Goal: Task Accomplishment & Management: Manage account settings

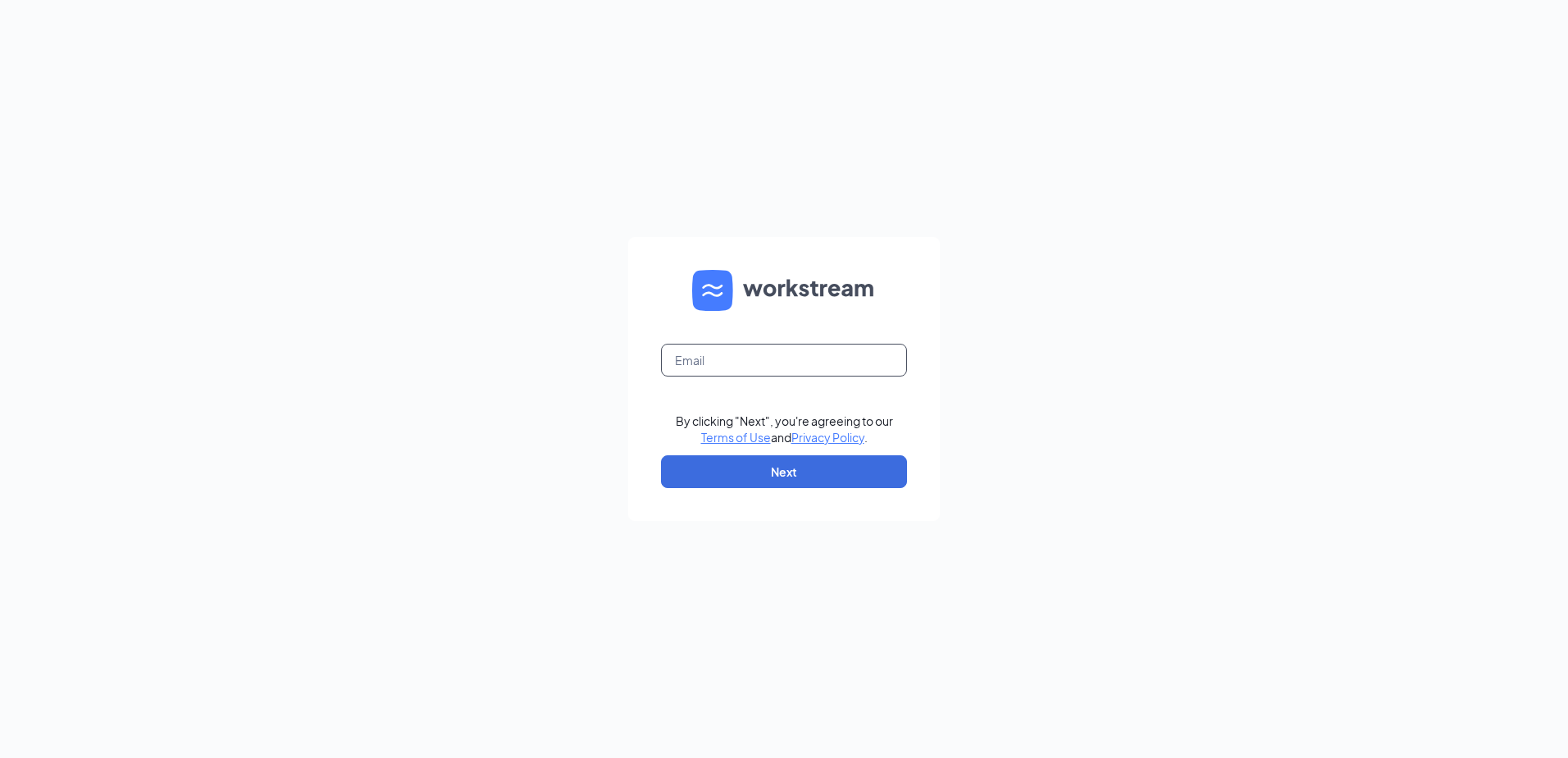
click at [700, 363] on input "text" at bounding box center [784, 360] width 246 height 33
type input "[EMAIL_ADDRESS][DOMAIN_NAME]"
click at [803, 483] on button "Next" at bounding box center [784, 471] width 246 height 33
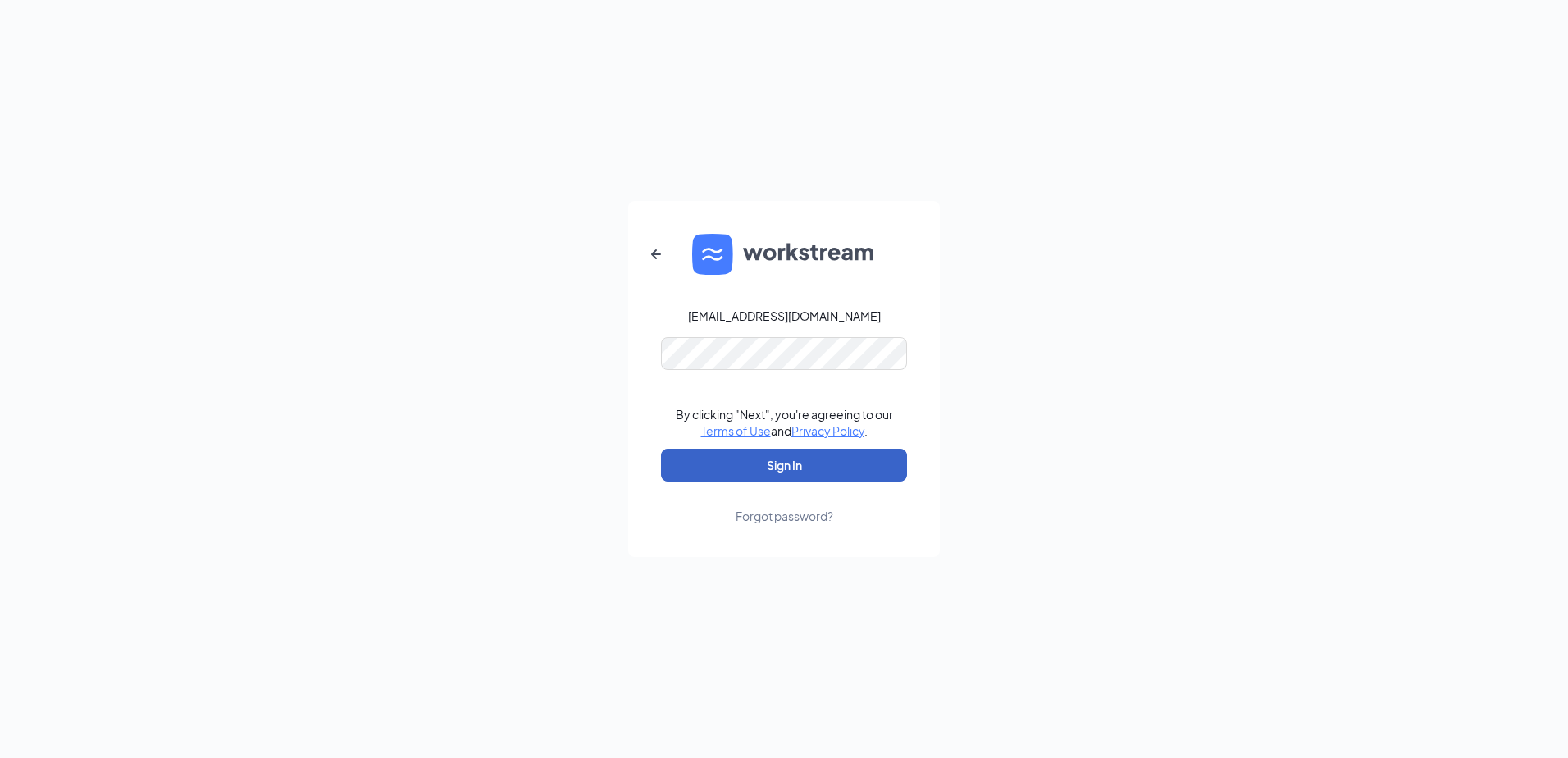
click at [773, 471] on button "Sign In" at bounding box center [784, 465] width 246 height 33
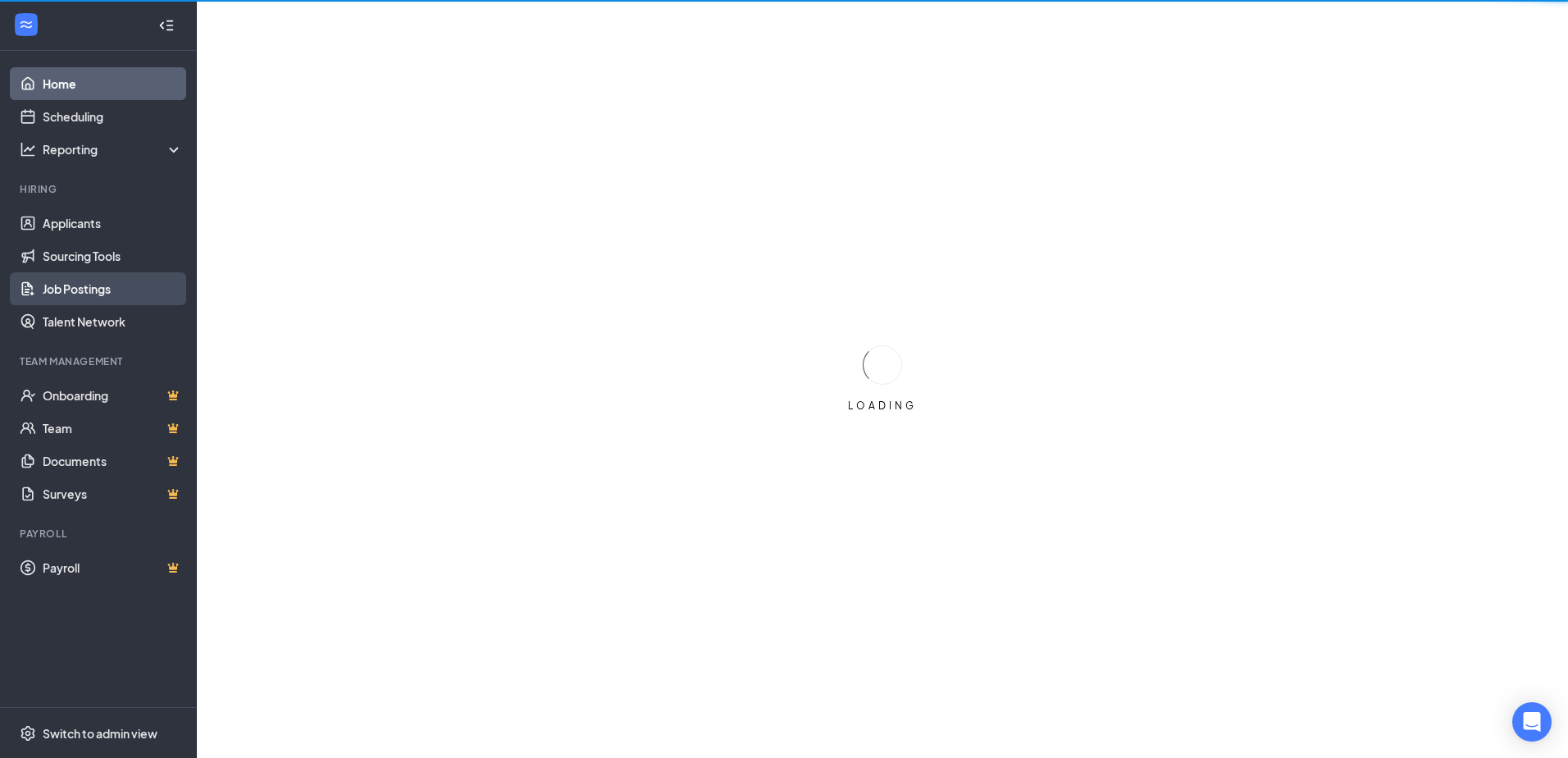
click at [49, 286] on link "Job Postings" at bounding box center [113, 289] width 140 height 33
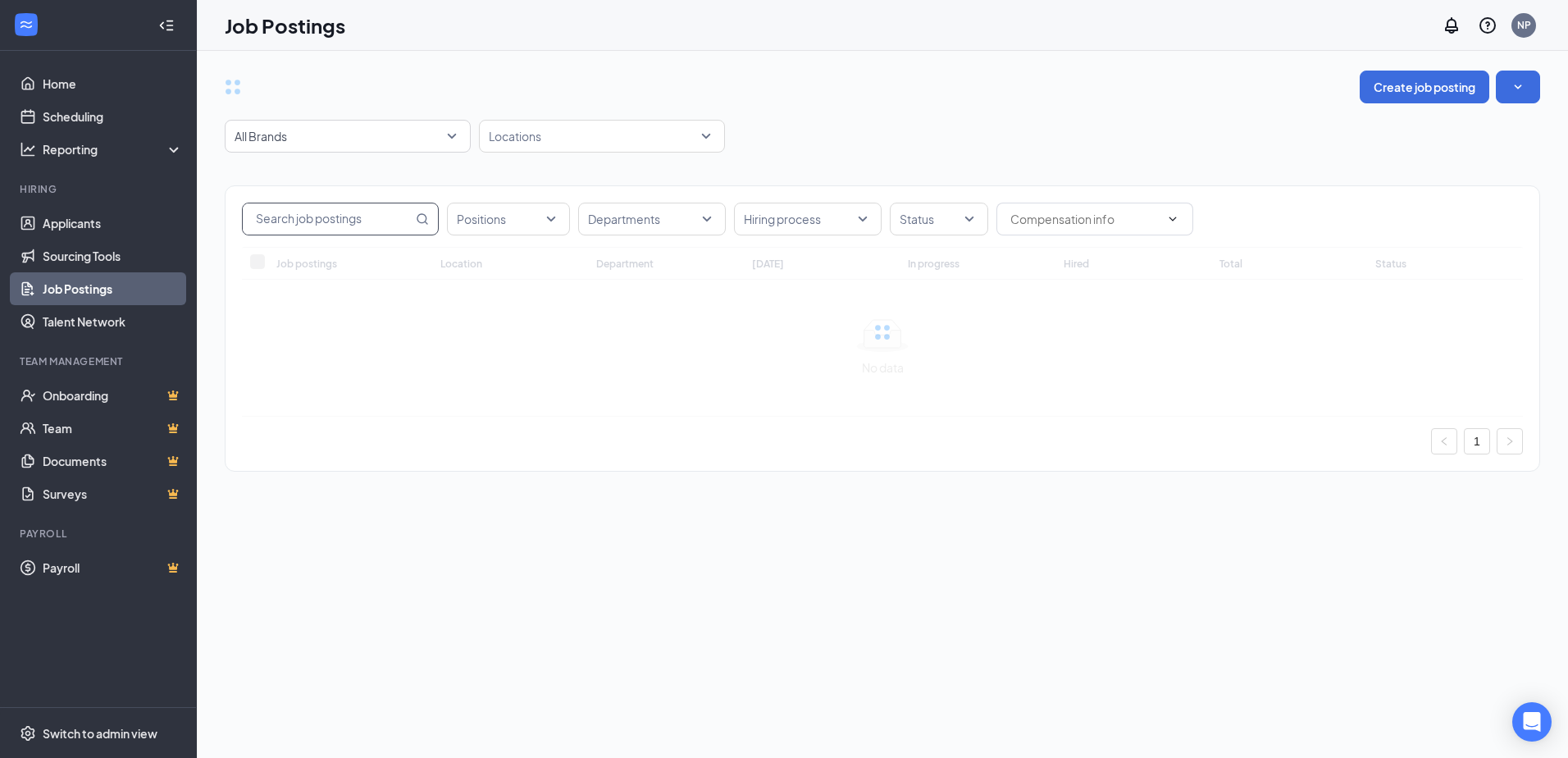
click at [360, 220] on input "text" at bounding box center [328, 219] width 170 height 31
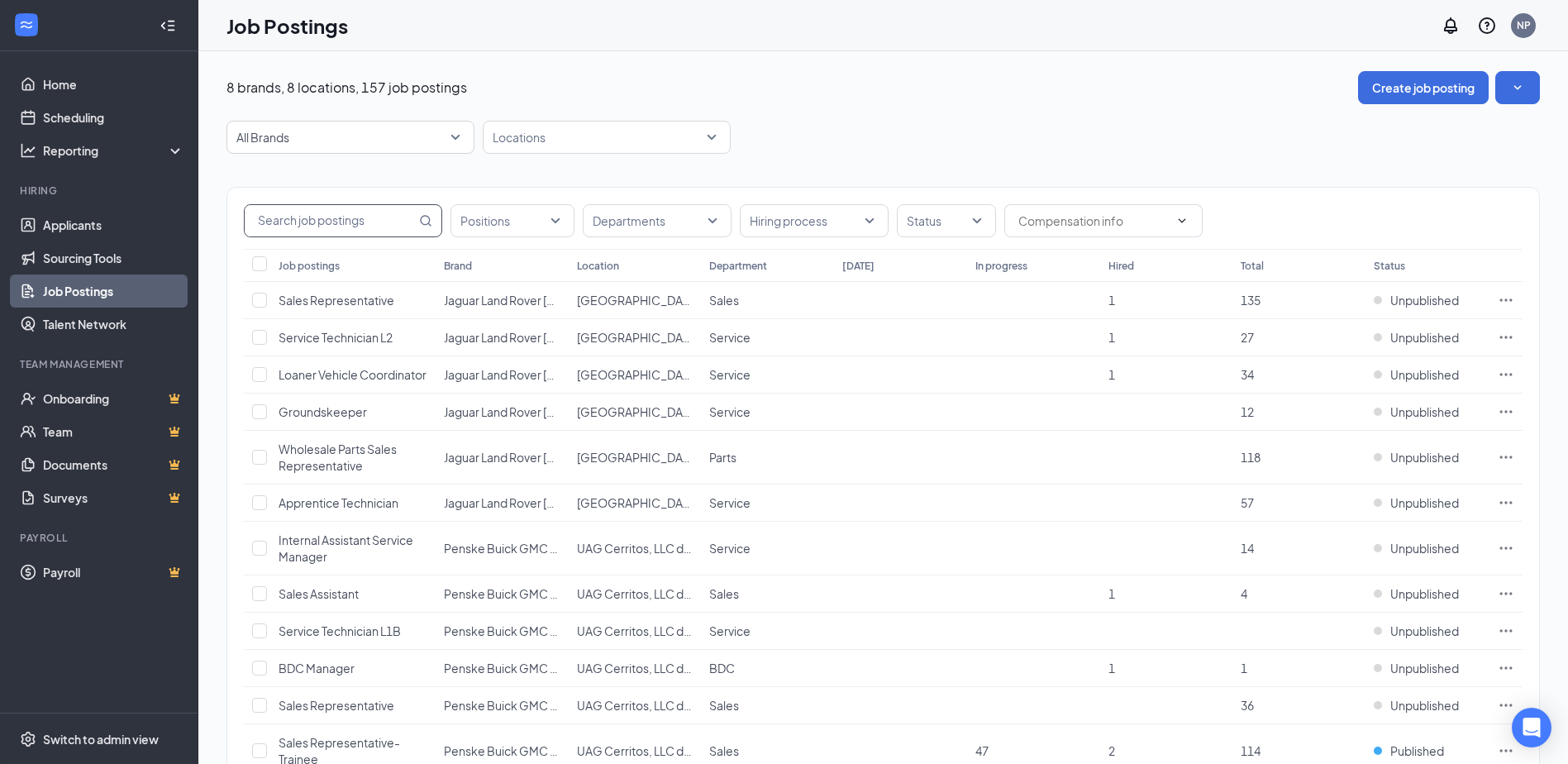
click at [567, 132] on div at bounding box center [599, 137] width 223 height 27
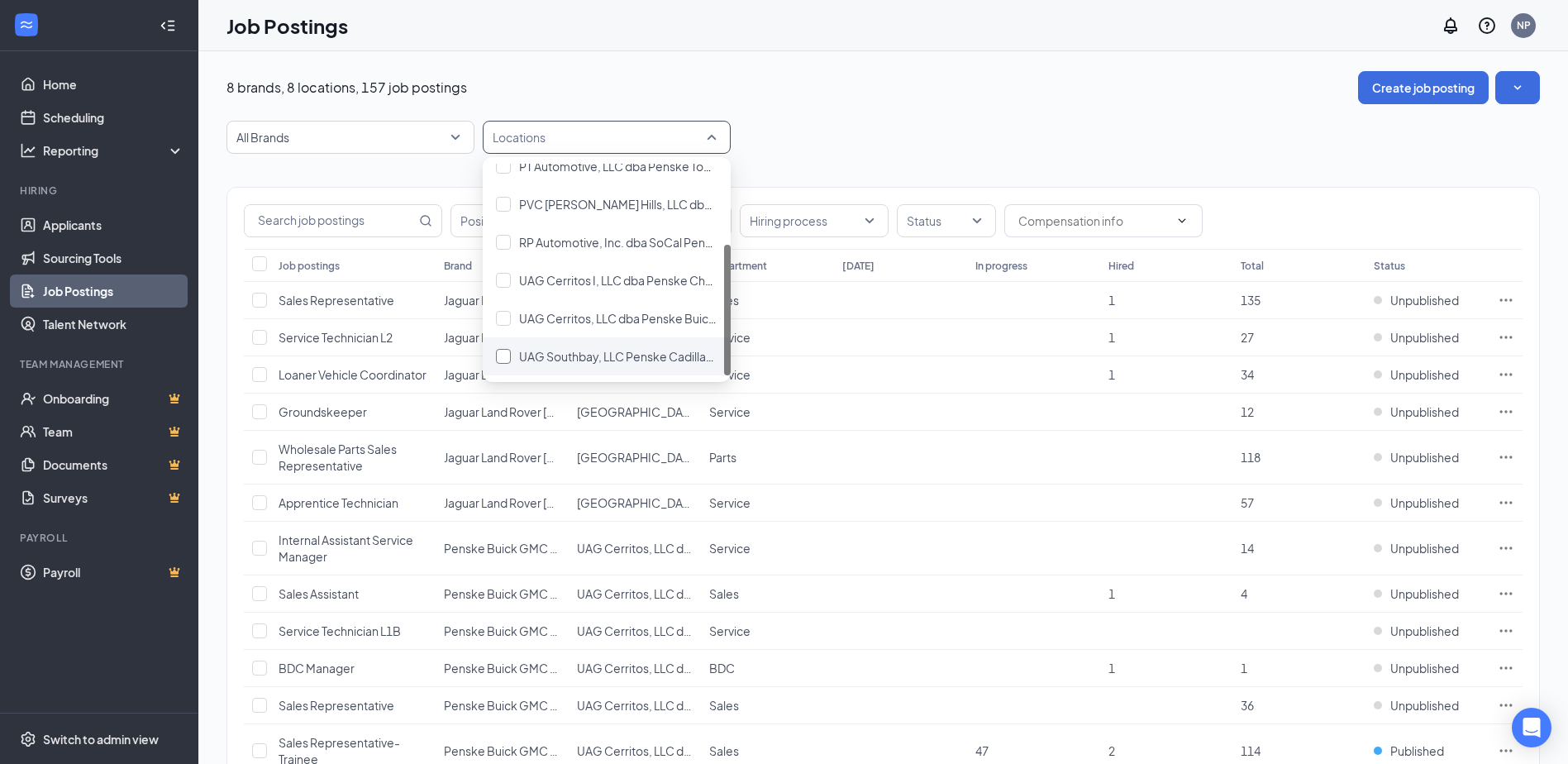
click at [611, 350] on span "UAG Southbay, LLC Penske Cadillac Buick GMC Southbay" at bounding box center [675, 357] width 311 height 15
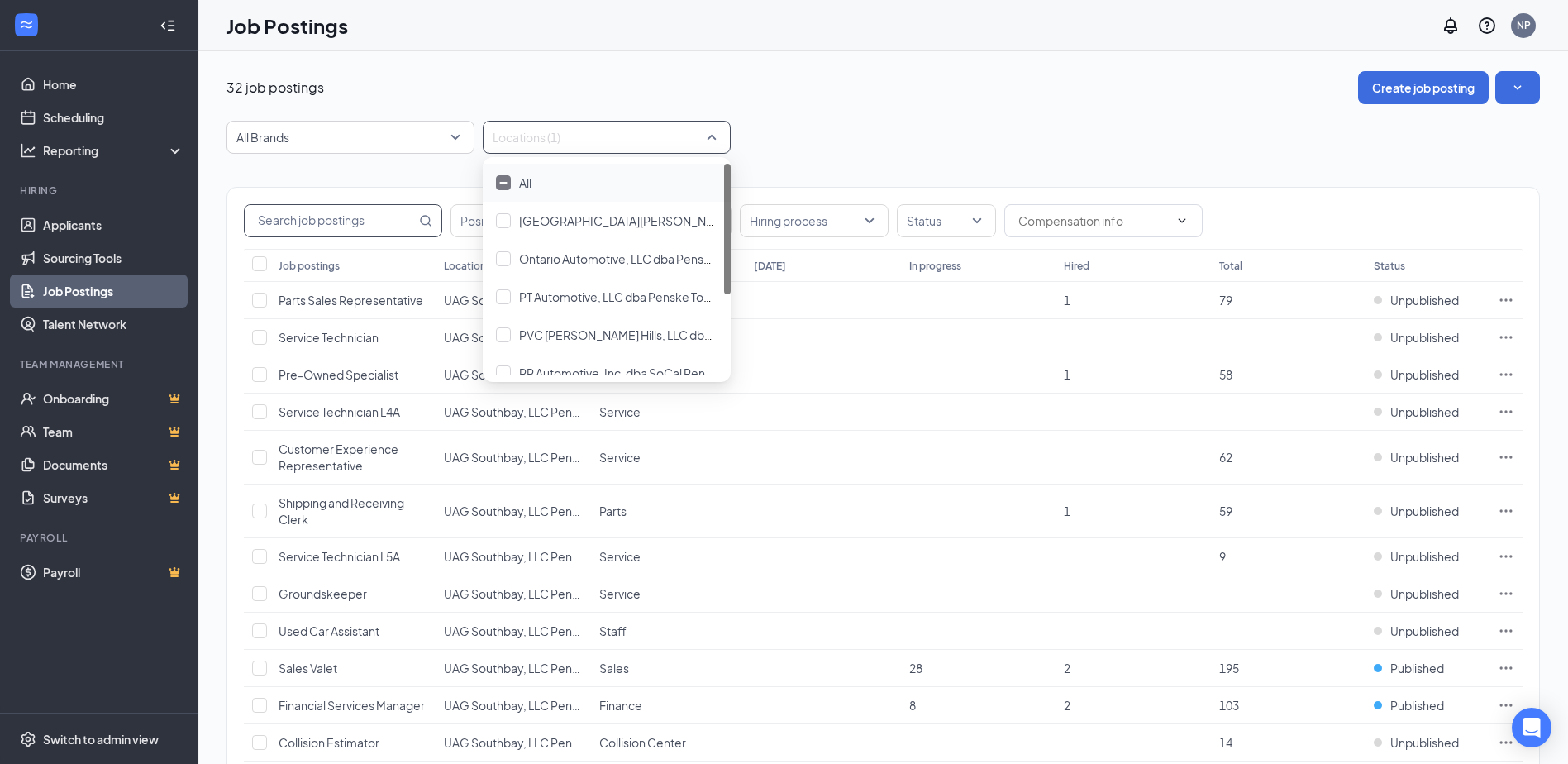
click at [313, 215] on input "text" at bounding box center [331, 220] width 172 height 31
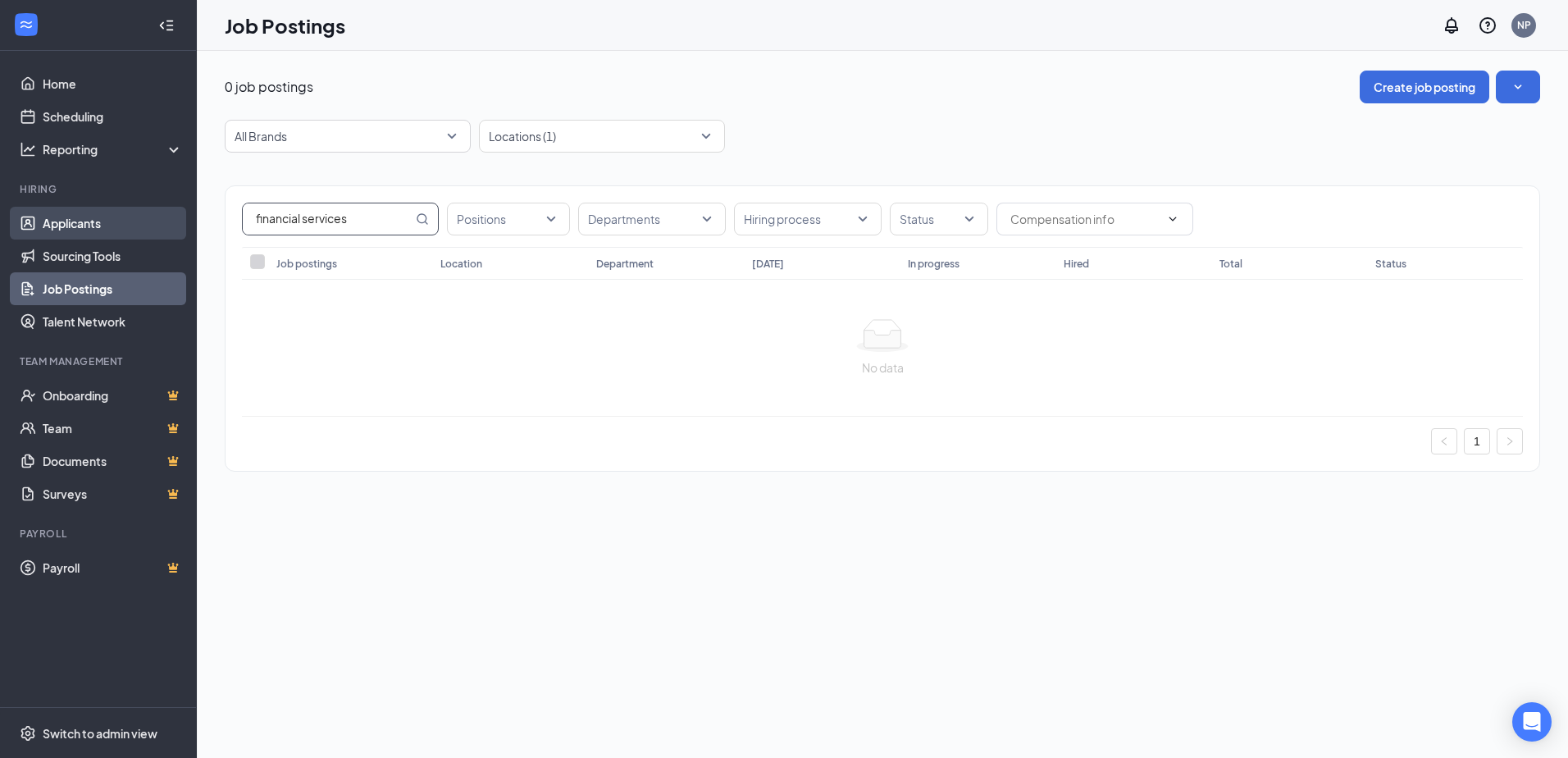
drag, startPoint x: 363, startPoint y: 222, endPoint x: 148, endPoint y: 225, distance: 215.0
click at [148, 225] on div "Home Scheduling Reporting Hiring Applicants Sourcing Tools Job Postings Talent …" at bounding box center [784, 379] width 1568 height 758
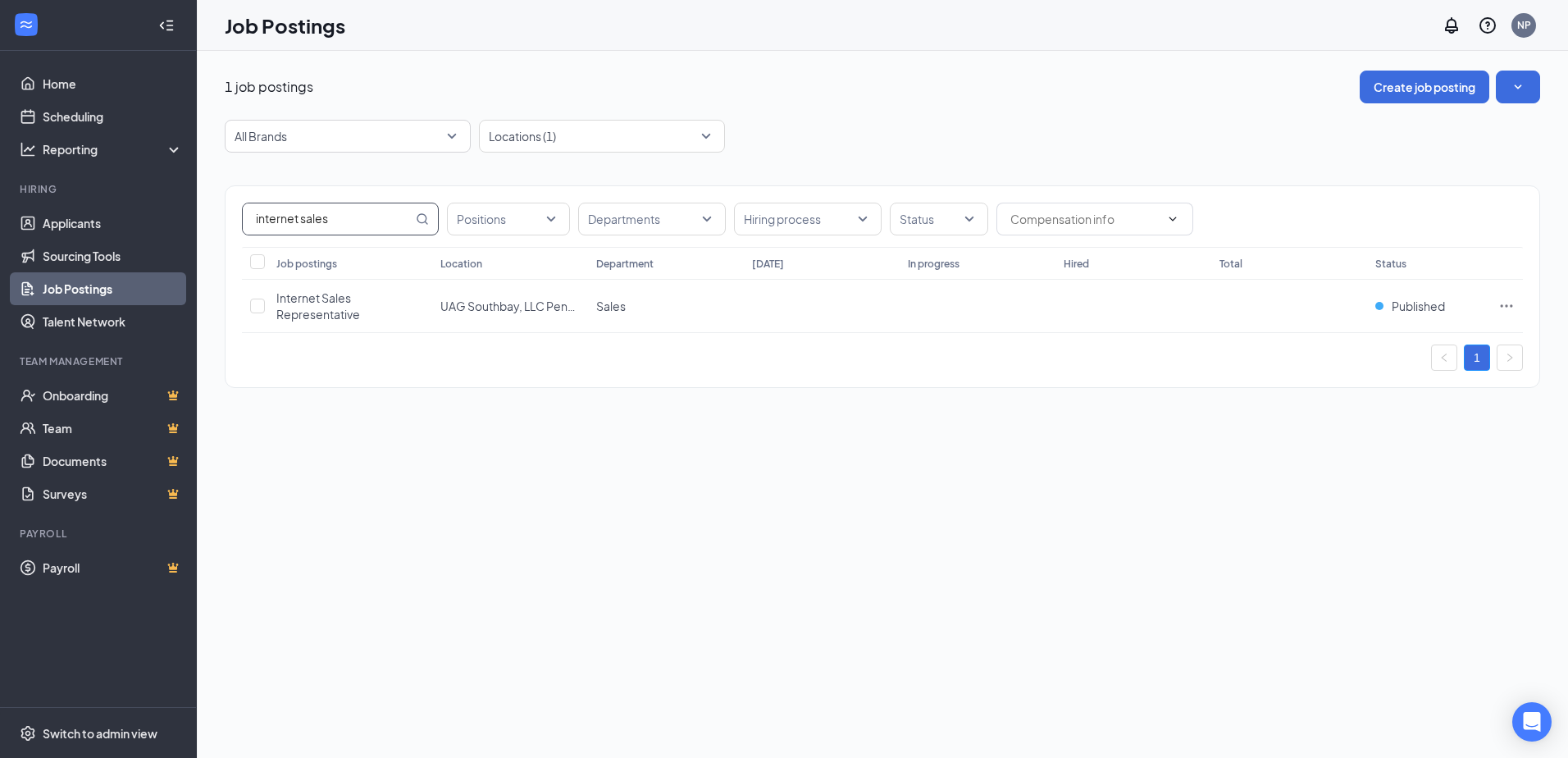
type input "internet sales"
click at [1402, 308] on span "Published" at bounding box center [1419, 306] width 53 height 16
click at [1500, 308] on icon "Ellipses" at bounding box center [1506, 306] width 16 height 16
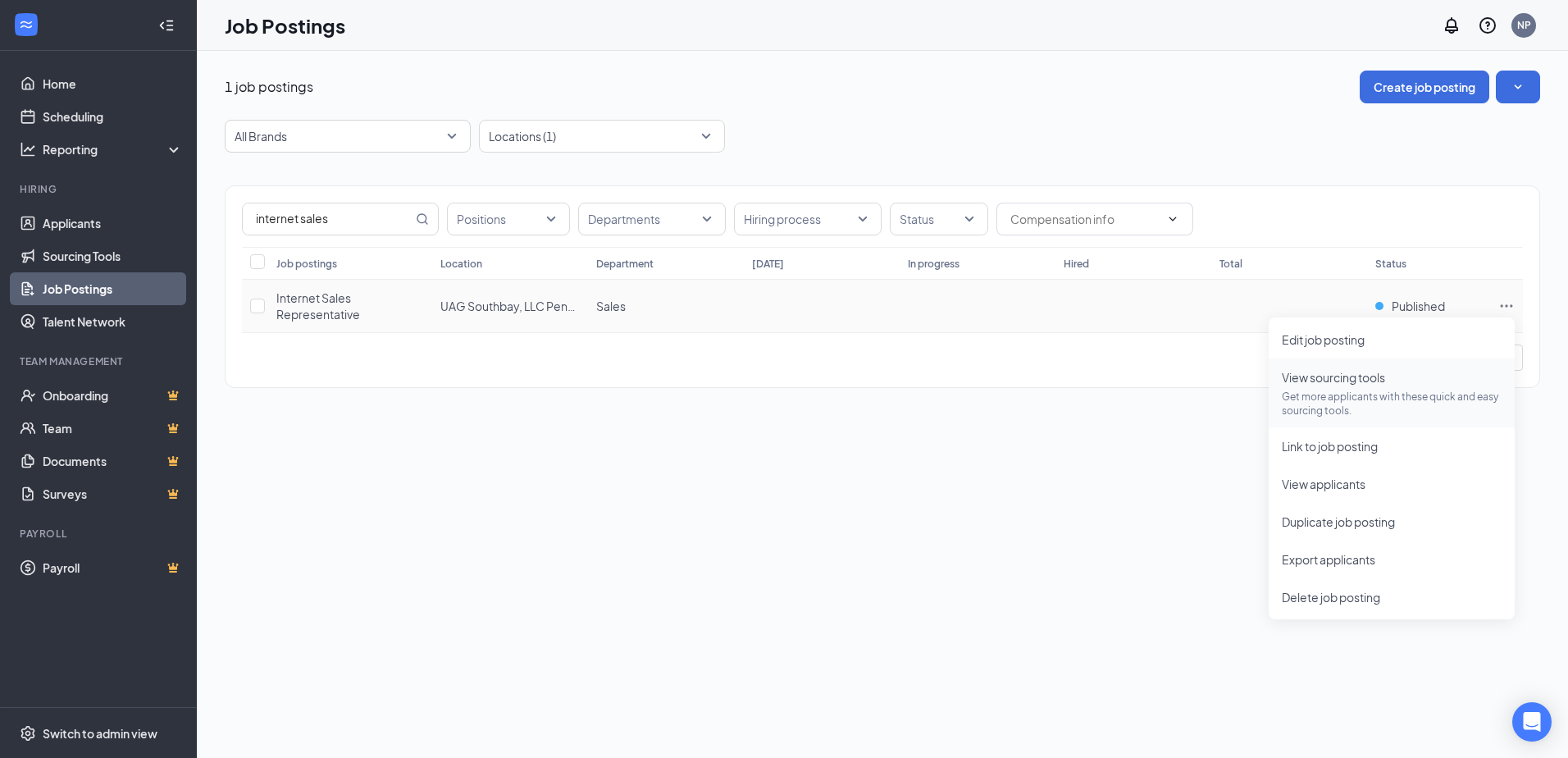
click at [1360, 383] on span "View sourcing tools" at bounding box center [1333, 378] width 103 height 15
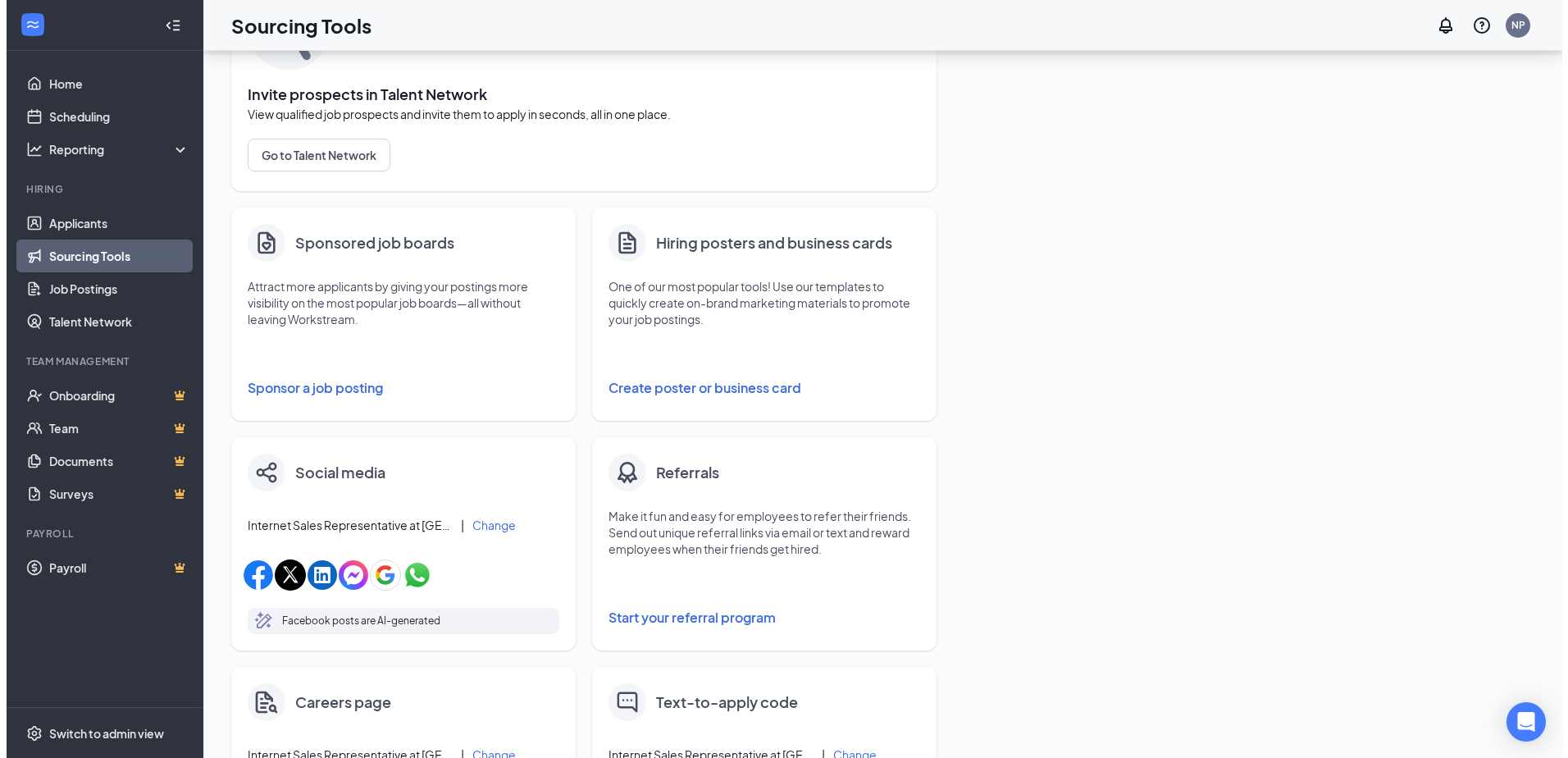
scroll to position [164, 0]
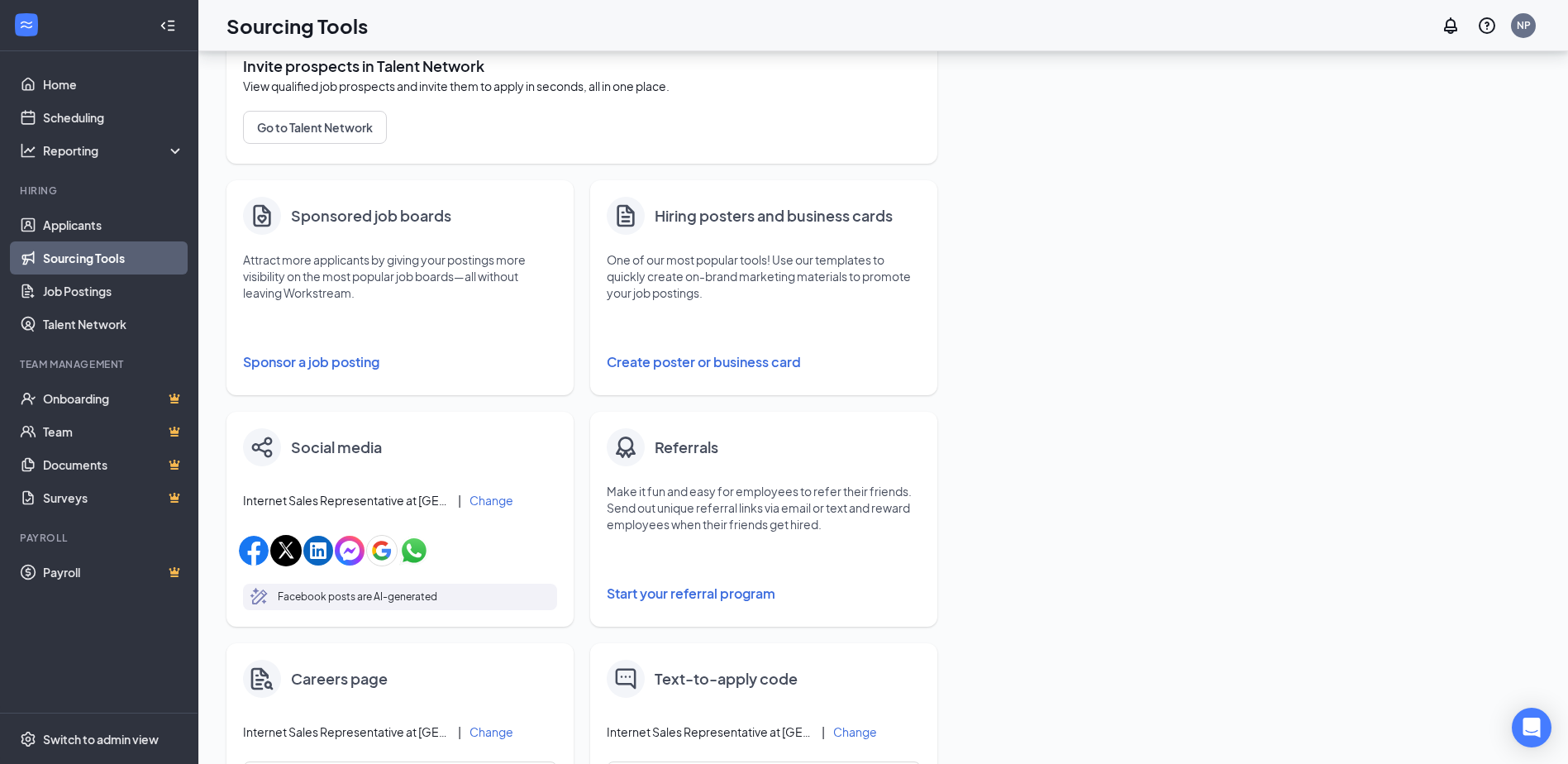
click at [365, 368] on button "Sponsor a job posting" at bounding box center [400, 361] width 315 height 33
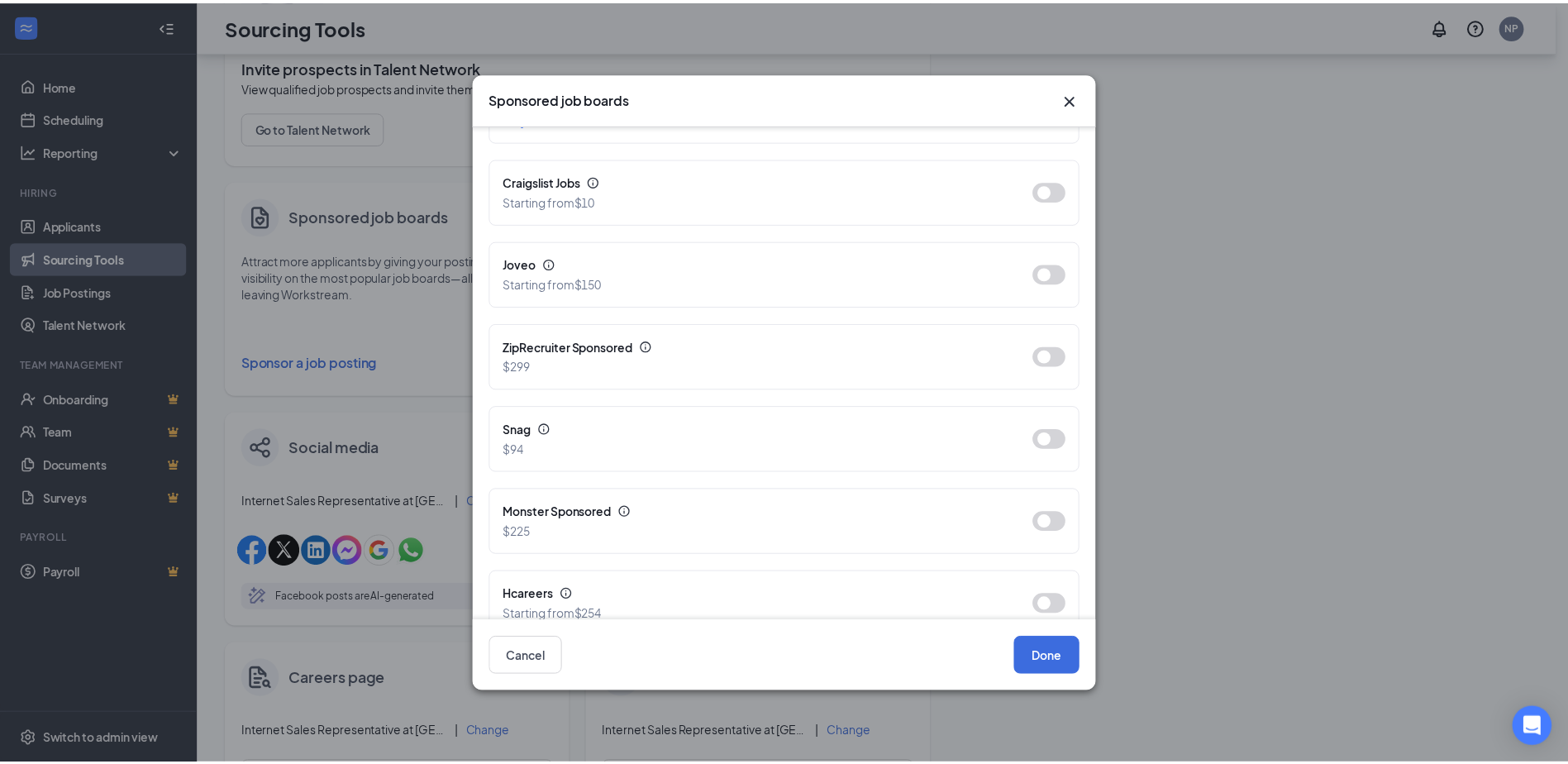
scroll to position [579, 0]
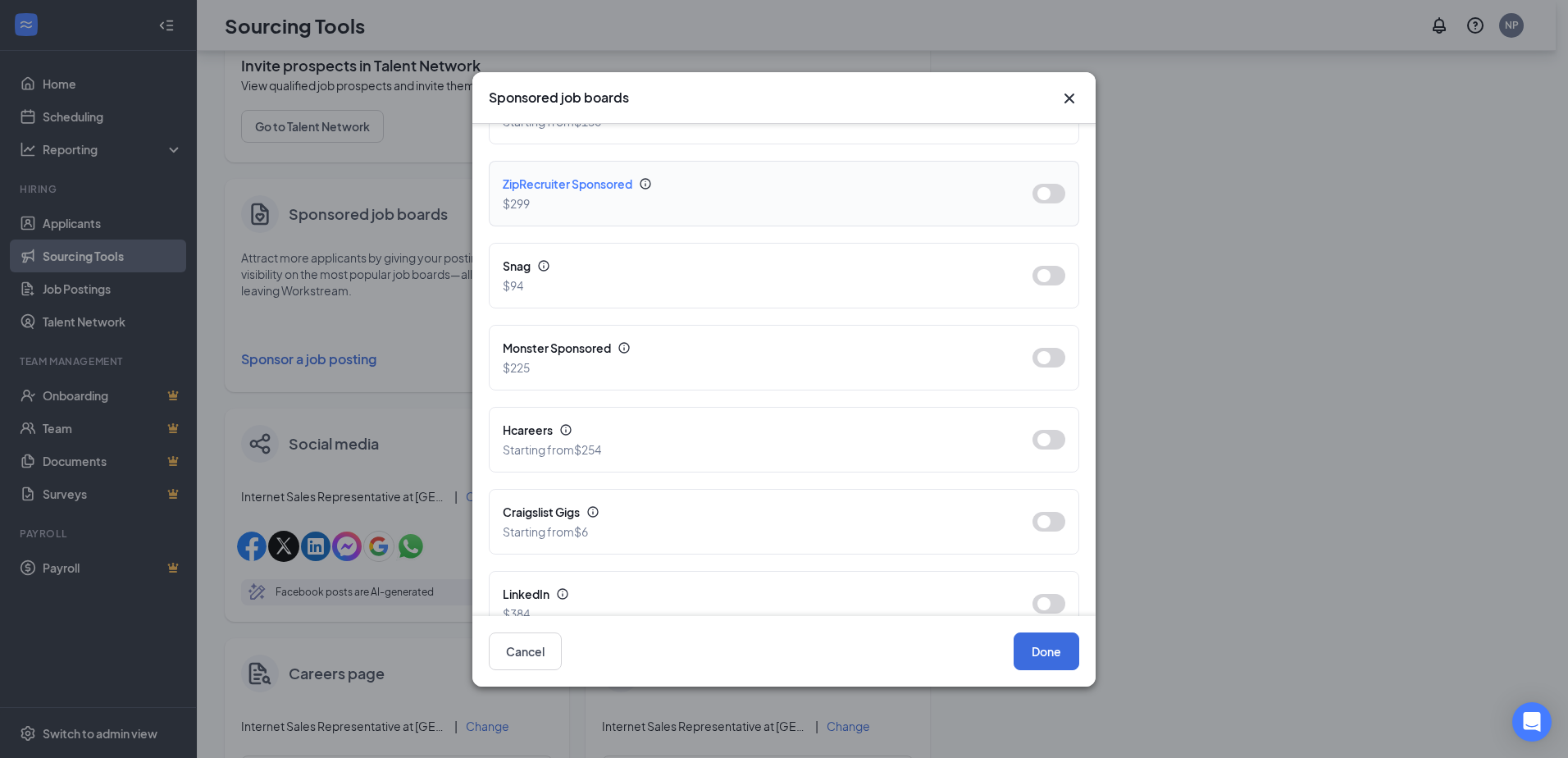
click at [701, 195] on div "$299" at bounding box center [755, 203] width 503 height 18
click at [1072, 104] on icon "Cross" at bounding box center [1069, 98] width 20 height 20
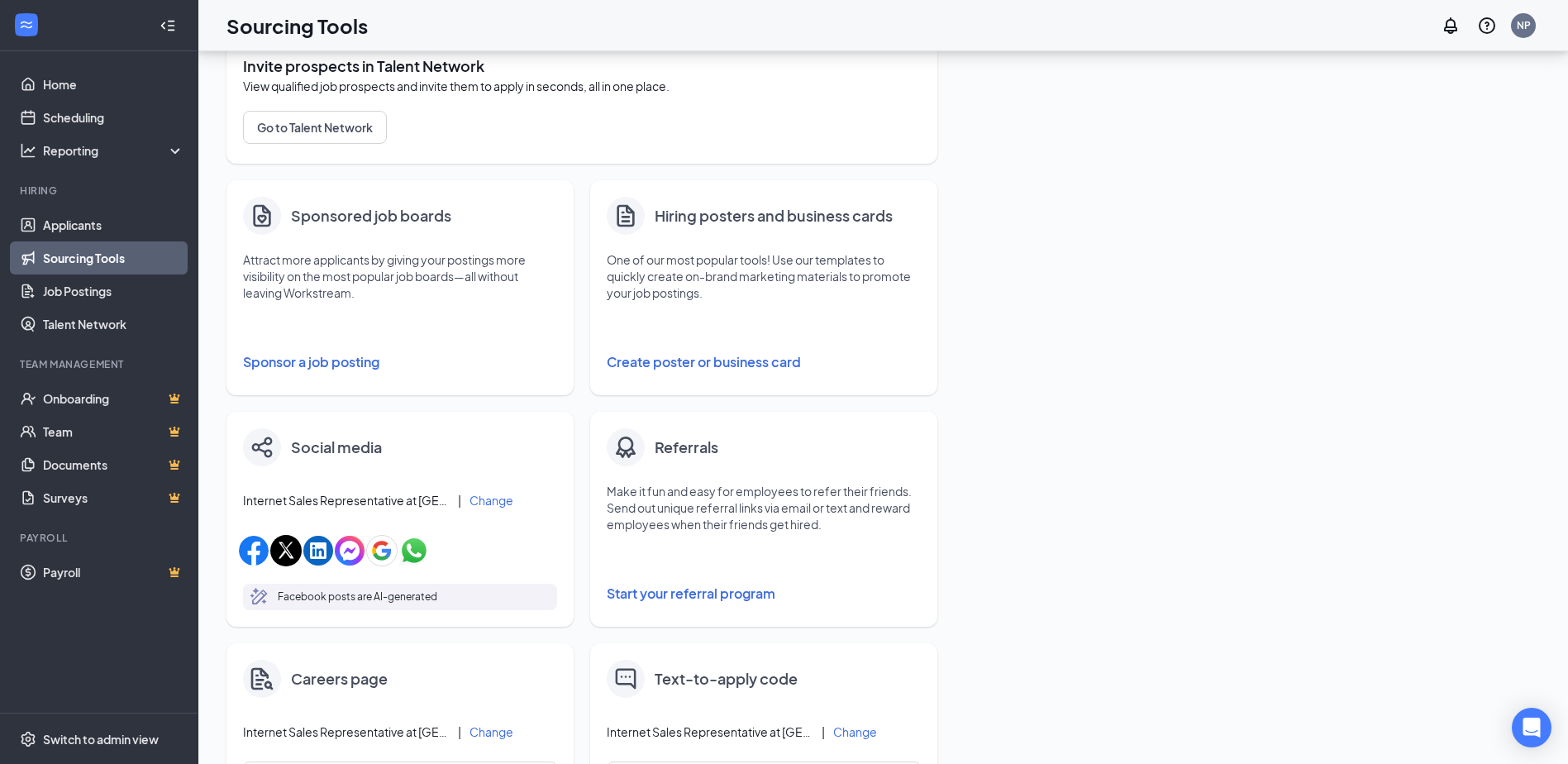
click at [426, 507] on span "Internet Sales Representative at [GEOGRAPHIC_DATA], LLC Penske Cadillac Buick G…" at bounding box center [346, 500] width 207 height 16
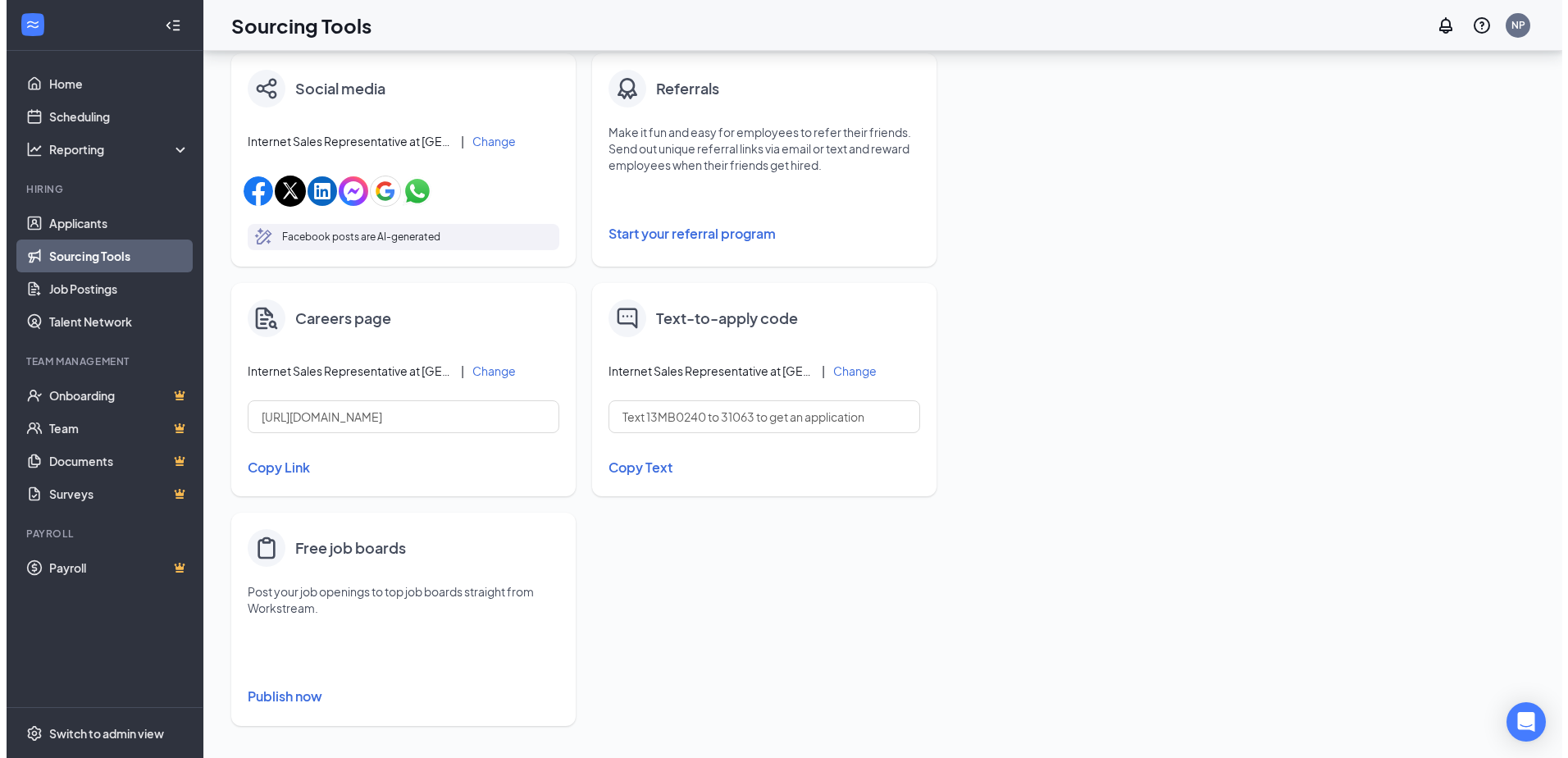
scroll to position [523, 0]
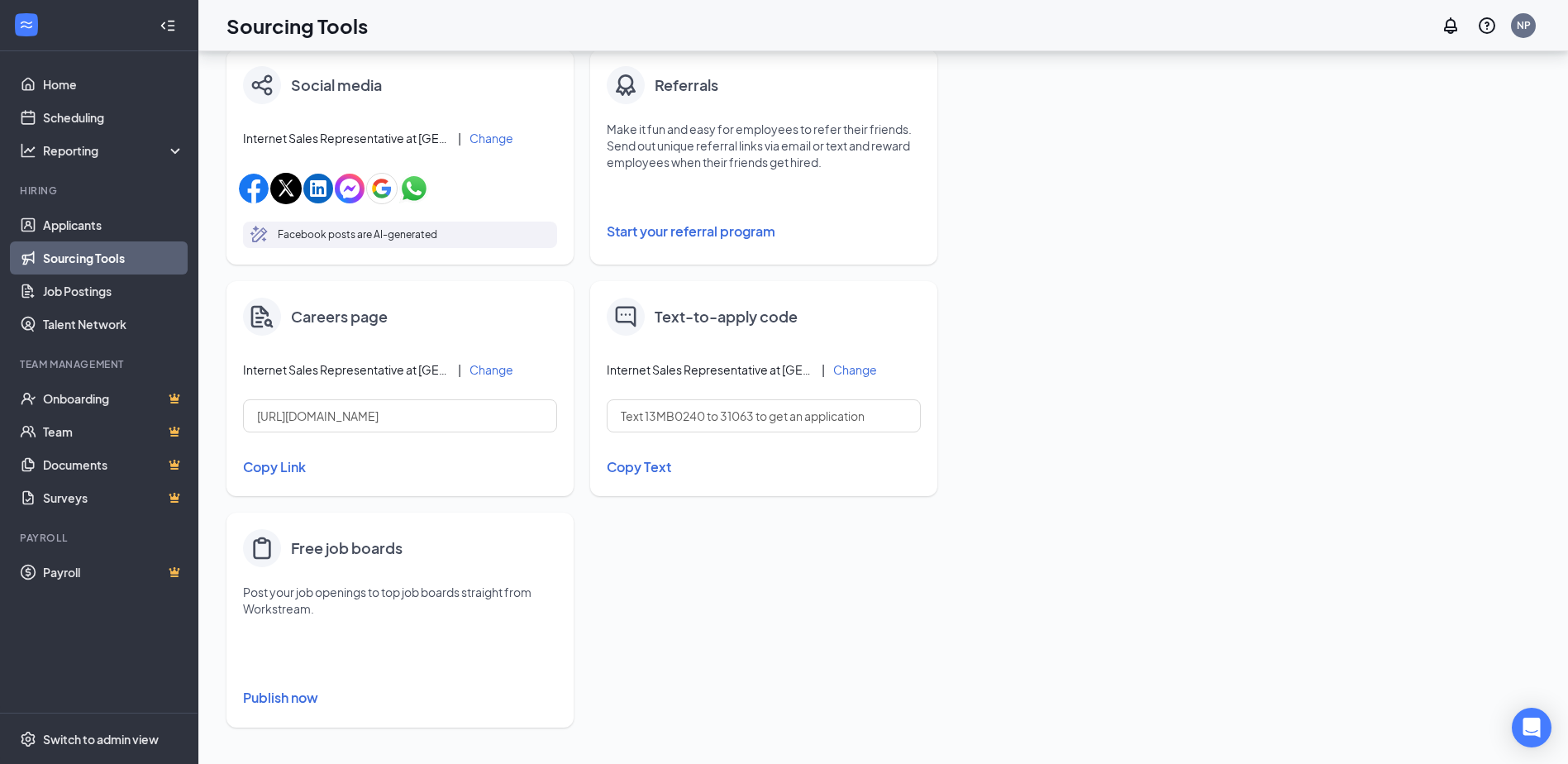
click at [274, 697] on button "Publish now" at bounding box center [400, 698] width 315 height 27
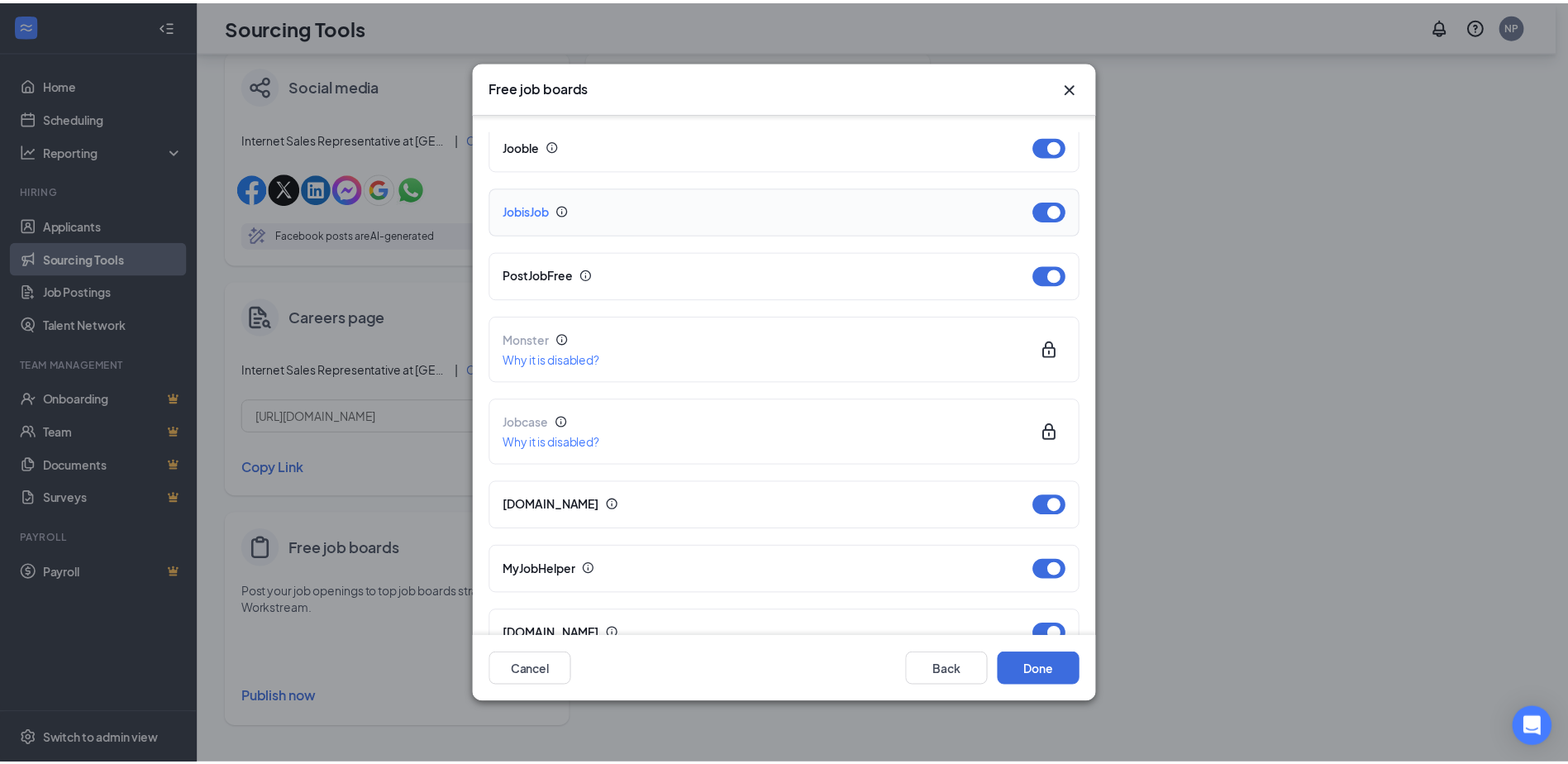
scroll to position [369, 0]
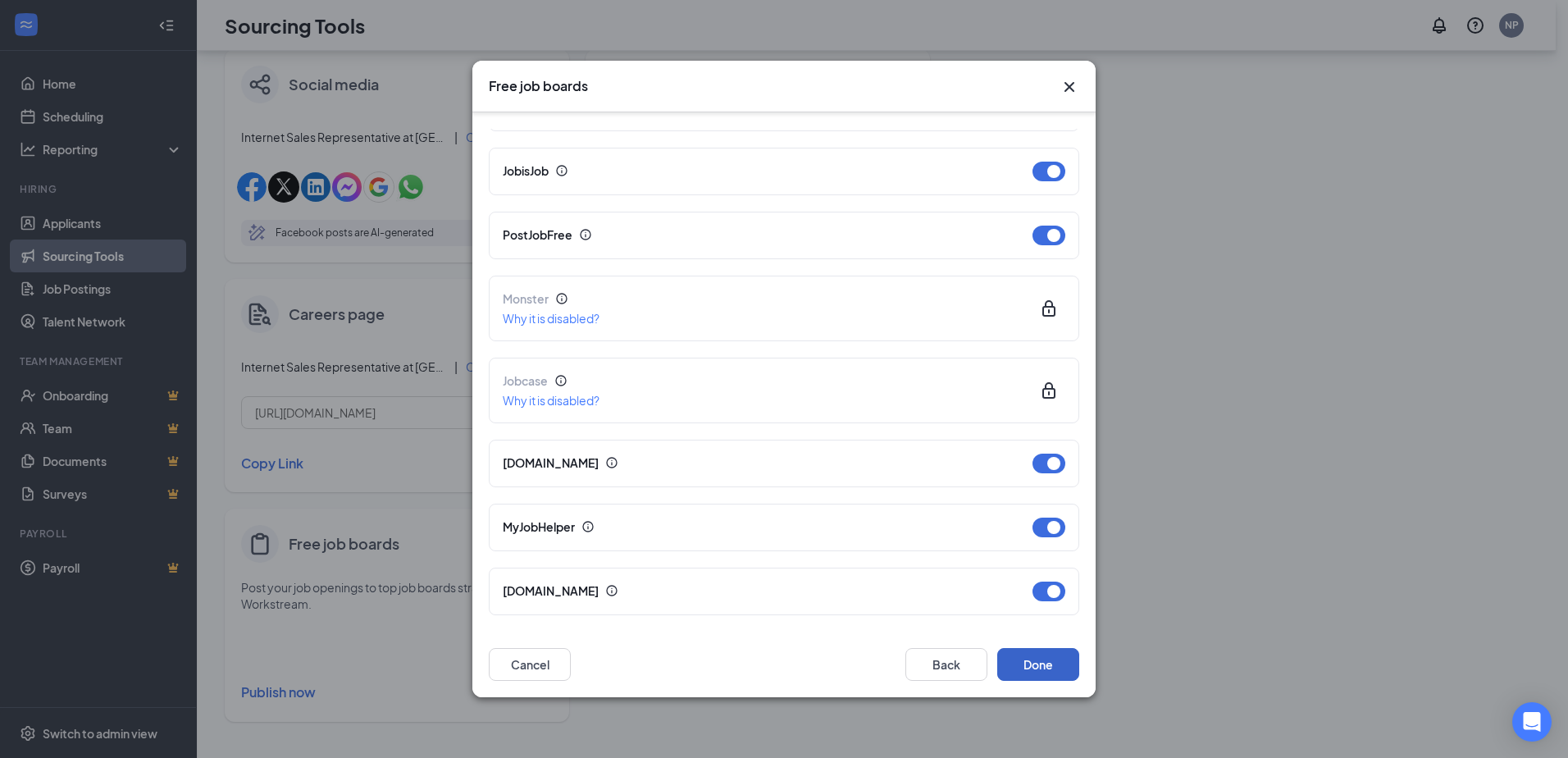
click at [1030, 672] on button "Done" at bounding box center [1038, 664] width 82 height 33
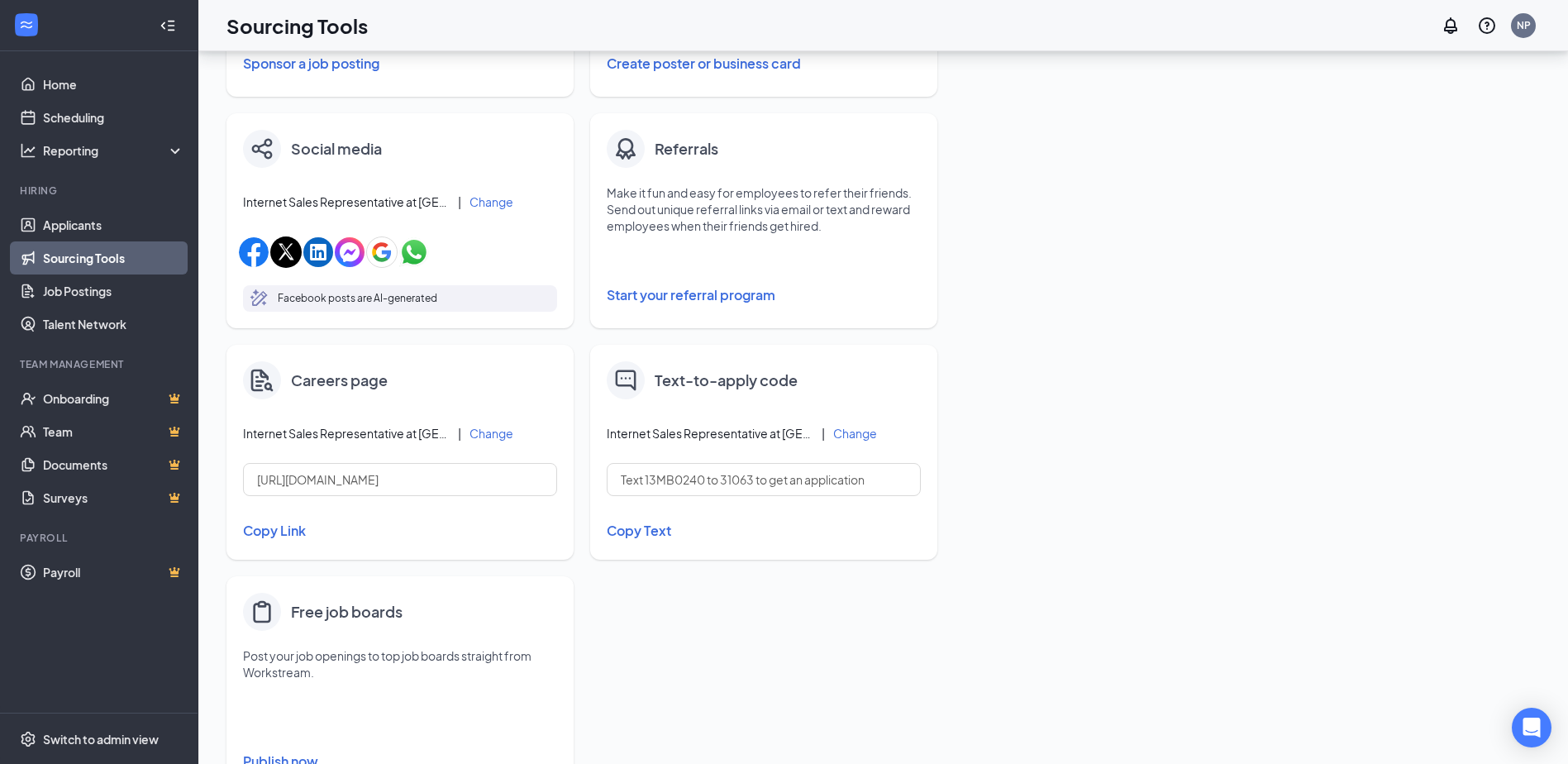
scroll to position [196, 0]
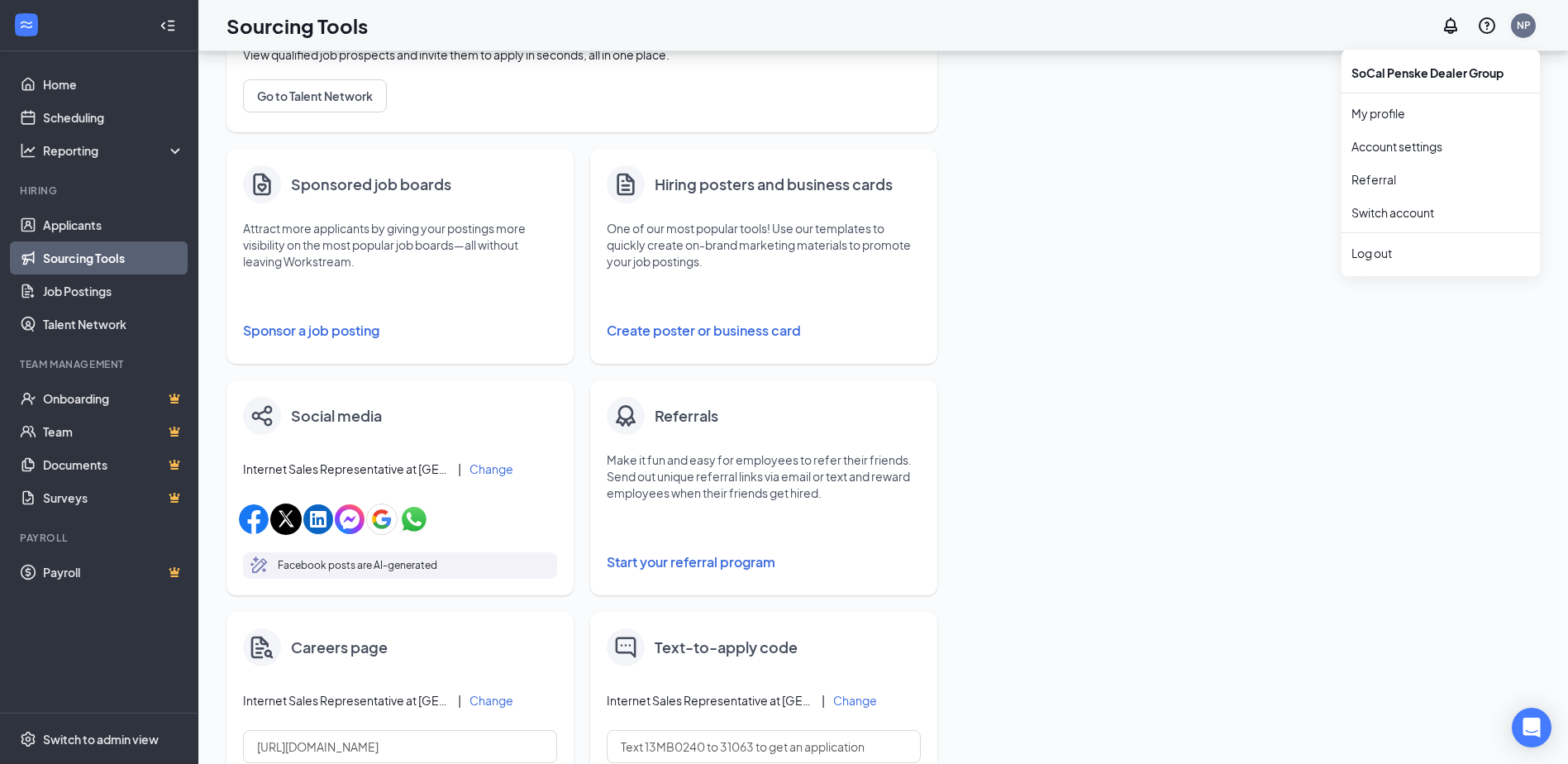
click at [1515, 33] on div "NP" at bounding box center [1523, 26] width 25 height 25
click at [1393, 240] on li "Log out" at bounding box center [1441, 253] width 198 height 33
